Goal: Task Accomplishment & Management: Use online tool/utility

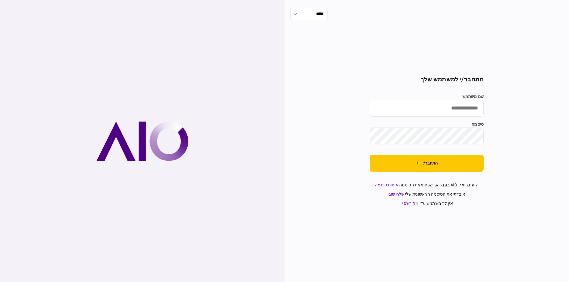
click at [455, 108] on input "שם משתמש" at bounding box center [427, 108] width 114 height 17
type input "**********"
click at [453, 165] on button "התחבר/י" at bounding box center [427, 163] width 114 height 17
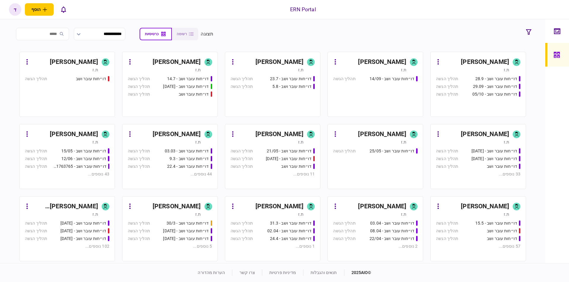
click at [487, 144] on div "ת.ז" at bounding box center [472, 142] width 73 height 6
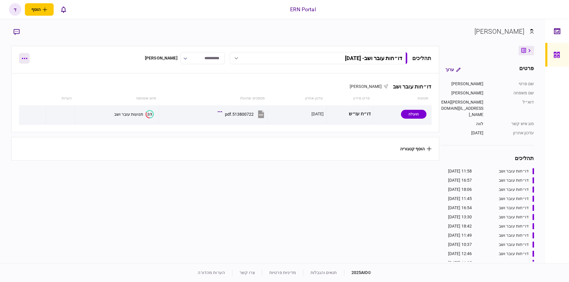
click at [24, 60] on button "button" at bounding box center [24, 58] width 11 height 11
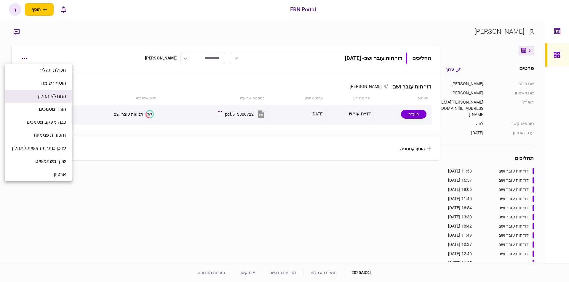
click at [59, 93] on span "התחל/י תהליך" at bounding box center [51, 96] width 30 height 7
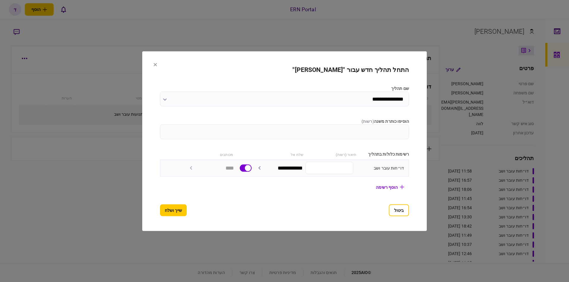
click at [351, 129] on input "הוסיפו כותרת משנה ( רשות )" at bounding box center [284, 131] width 249 height 15
type input "********"
click at [168, 211] on button "שייך ושלח" at bounding box center [173, 210] width 27 height 12
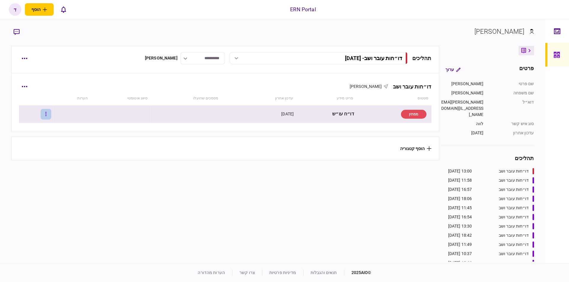
click at [49, 112] on button "button" at bounding box center [46, 114] width 11 height 11
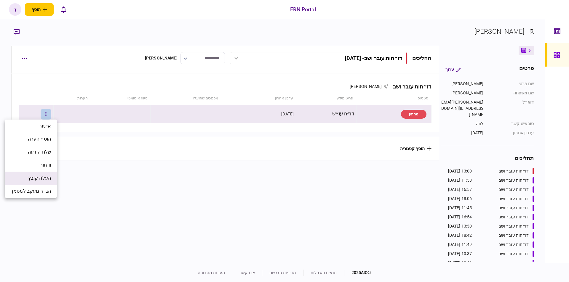
click at [53, 180] on li "העלה קובץ" at bounding box center [31, 178] width 52 height 13
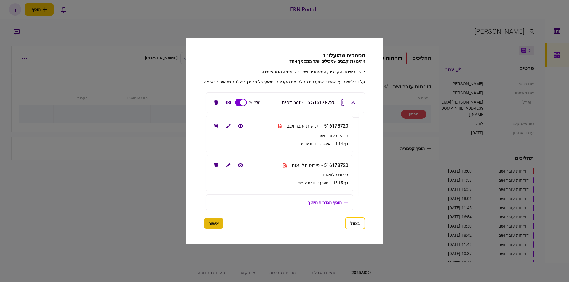
click at [216, 222] on button "אישור" at bounding box center [214, 223] width 20 height 11
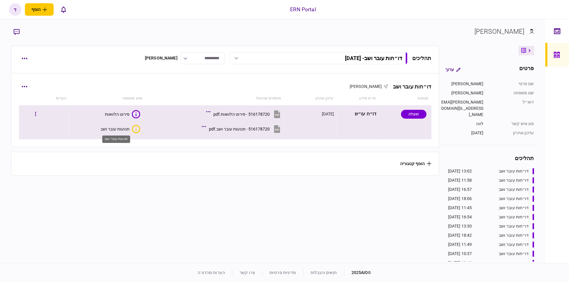
click at [118, 128] on div "תנועות עובר ושב" at bounding box center [114, 129] width 29 height 5
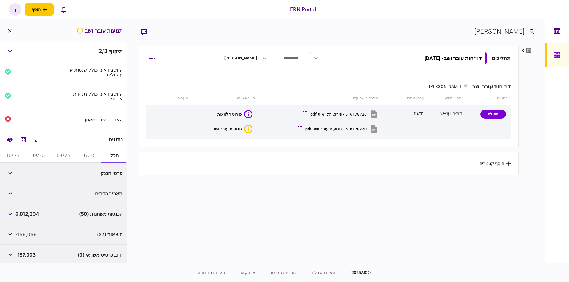
click at [90, 155] on button "07/25" at bounding box center [88, 156] width 25 height 14
click at [56, 151] on button "08/25" at bounding box center [63, 156] width 25 height 14
click at [28, 143] on button "מחשבון" at bounding box center [23, 140] width 11 height 11
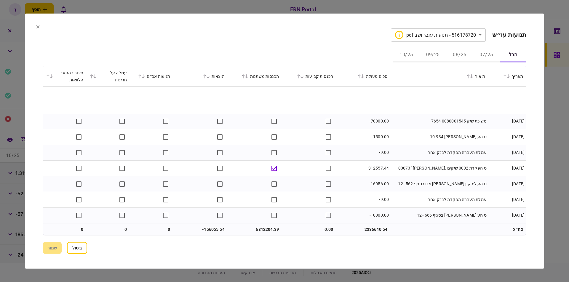
scroll to position [101, 0]
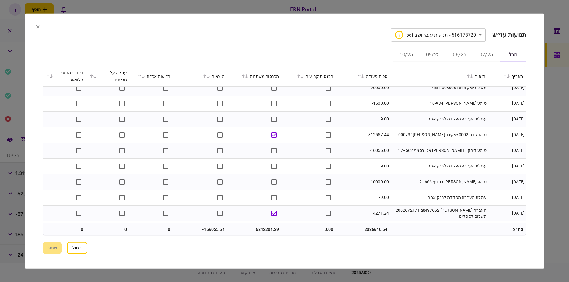
click at [36, 26] on section "**********" at bounding box center [284, 140] width 519 height 255
click at [488, 57] on button "07/25" at bounding box center [486, 55] width 27 height 14
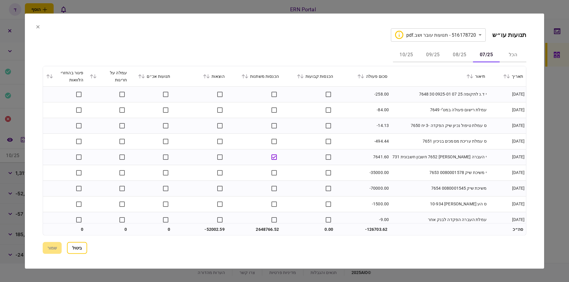
click at [455, 55] on button "08/25" at bounding box center [459, 55] width 27 height 14
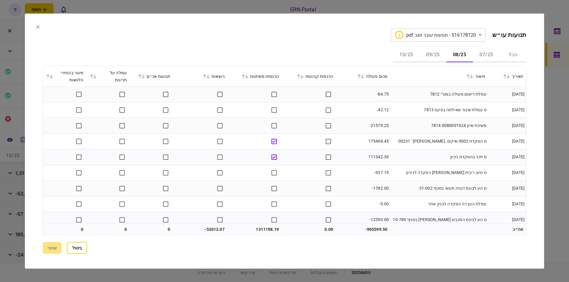
click at [261, 230] on td "1311198.19" at bounding box center [255, 230] width 54 height 12
click at [434, 52] on button "09/25" at bounding box center [433, 55] width 27 height 14
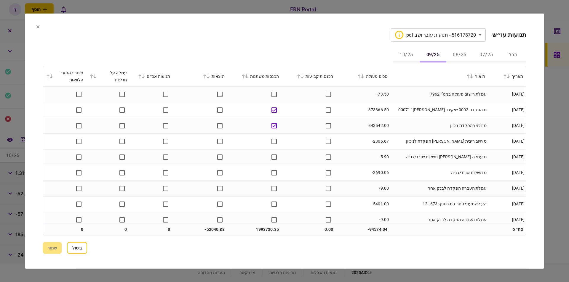
click at [405, 54] on button "10/25" at bounding box center [406, 55] width 27 height 14
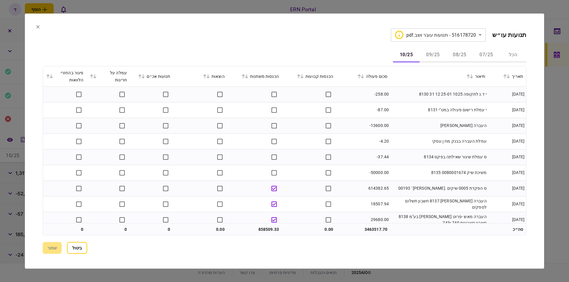
click at [29, 119] on section "**********" at bounding box center [284, 140] width 519 height 255
click at [34, 25] on section "**********" at bounding box center [284, 140] width 519 height 255
click at [38, 27] on icon at bounding box center [37, 26] width 3 height 3
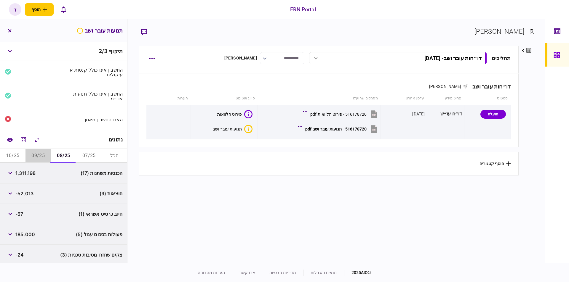
click at [36, 157] on button "09/25" at bounding box center [37, 156] width 25 height 14
click at [63, 156] on button "08/25" at bounding box center [63, 156] width 25 height 14
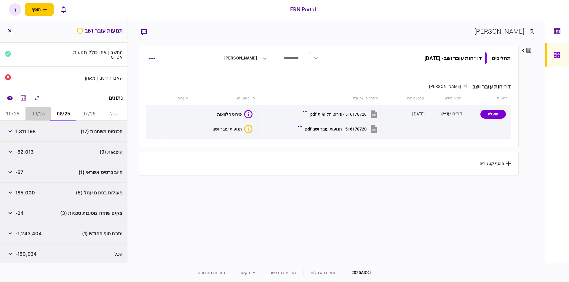
click at [44, 111] on button "09/25" at bounding box center [37, 114] width 25 height 14
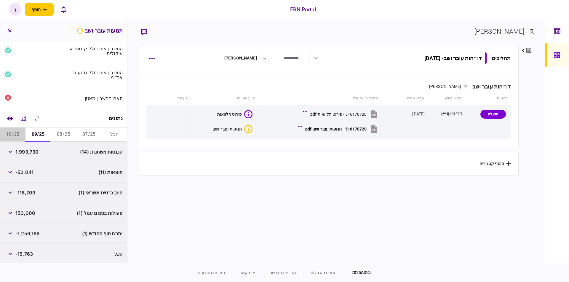
click at [17, 131] on button "10/25" at bounding box center [12, 135] width 25 height 14
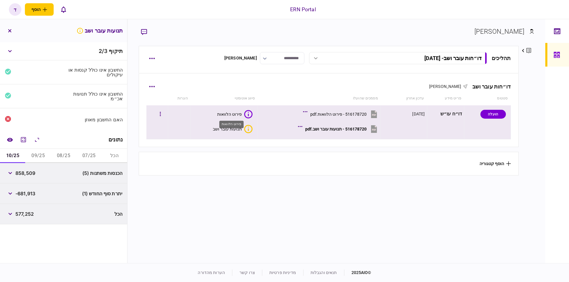
click at [231, 116] on div "פירוט הלוואות" at bounding box center [229, 114] width 25 height 5
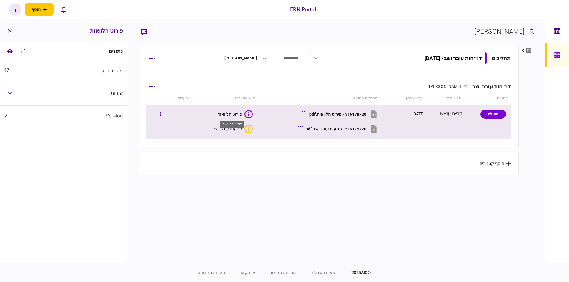
click at [227, 113] on div "פירוט הלוואות" at bounding box center [229, 114] width 25 height 5
